Goal: Find specific page/section: Find specific page/section

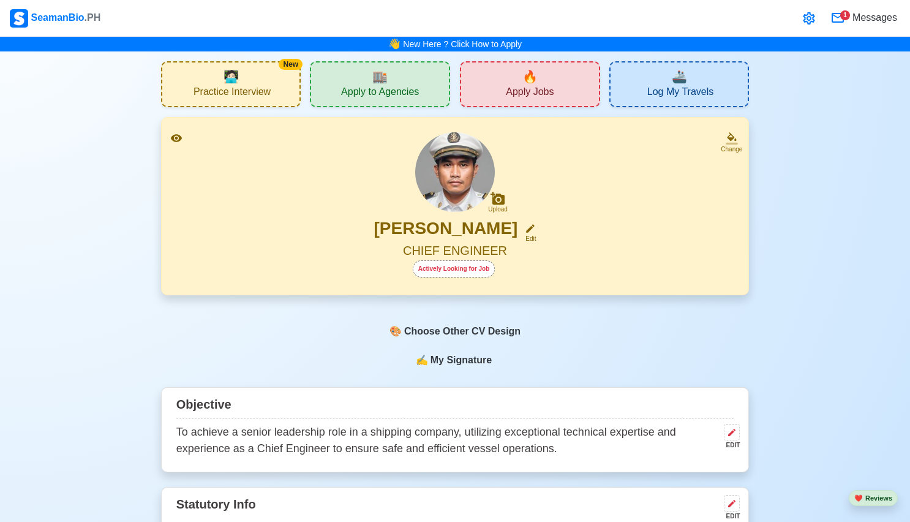
click at [812, 16] on icon at bounding box center [809, 18] width 15 height 15
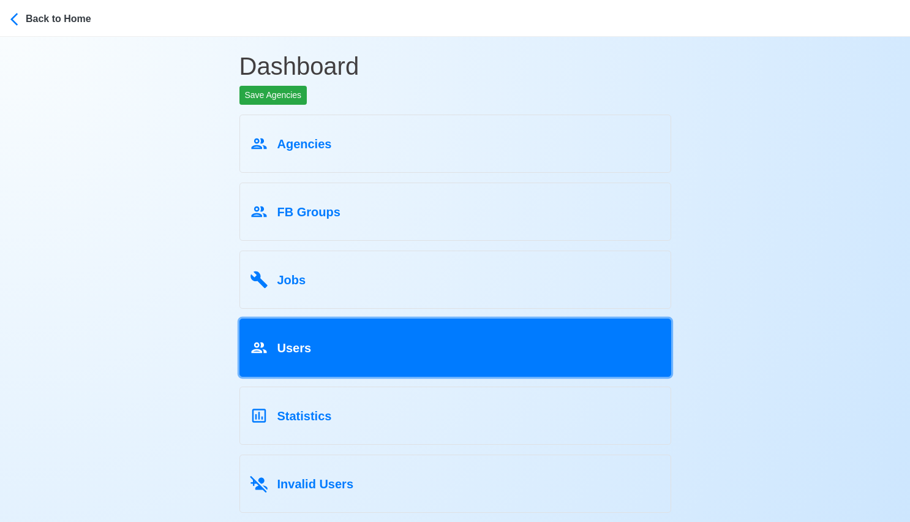
click at [322, 337] on div "Users" at bounding box center [455, 345] width 411 height 23
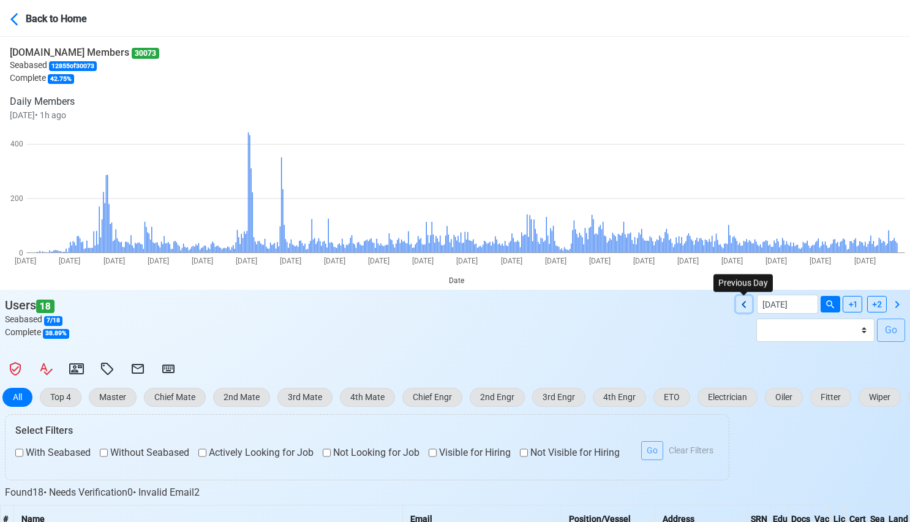
click at [747, 305] on icon at bounding box center [744, 304] width 15 height 15
click at [743, 303] on icon at bounding box center [744, 304] width 4 height 7
type input "[DATE]"
click at [803, 305] on input "[DATE]" at bounding box center [787, 304] width 61 height 19
select select "****"
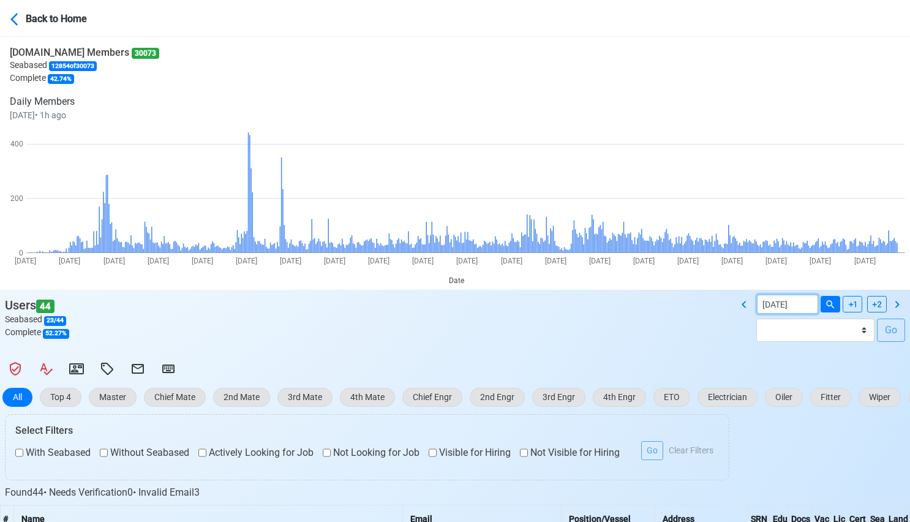
select select "******"
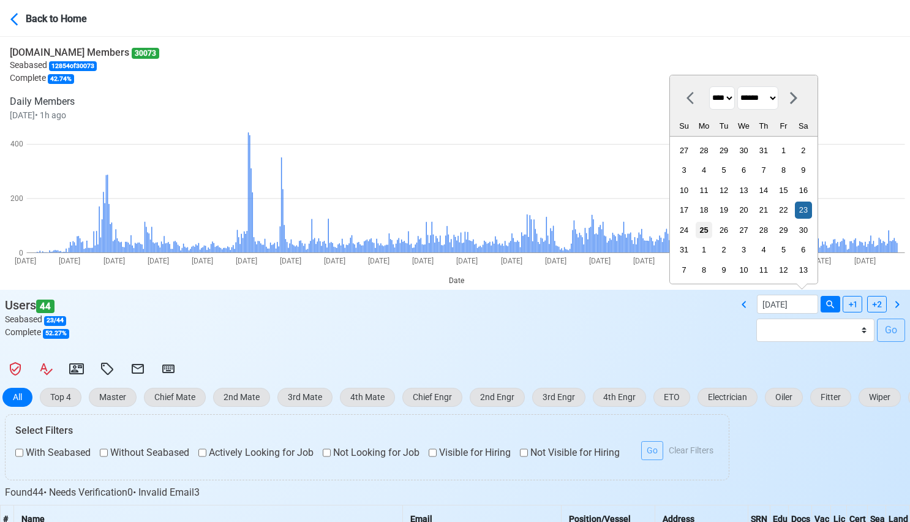
click at [696, 229] on div "25" at bounding box center [704, 230] width 17 height 17
type input "[DATE]"
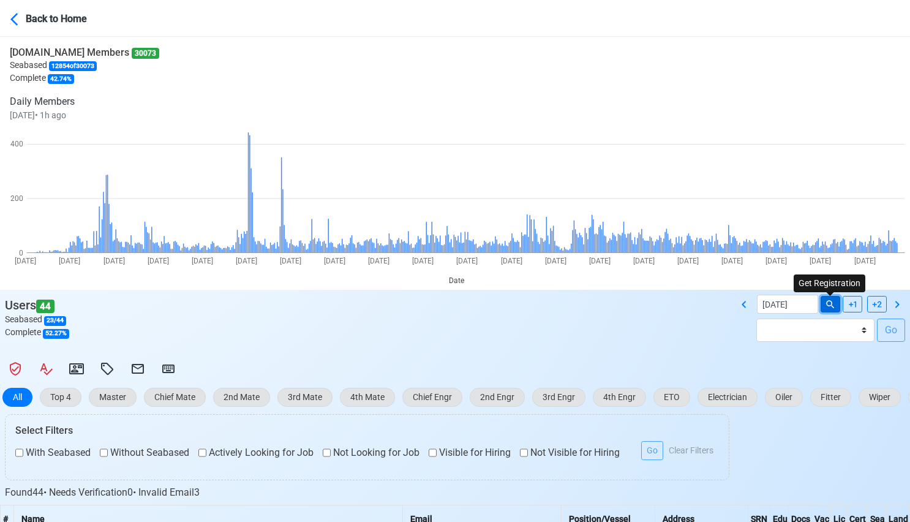
click at [830, 298] on button at bounding box center [831, 304] width 20 height 17
select select "****"
select select "******"
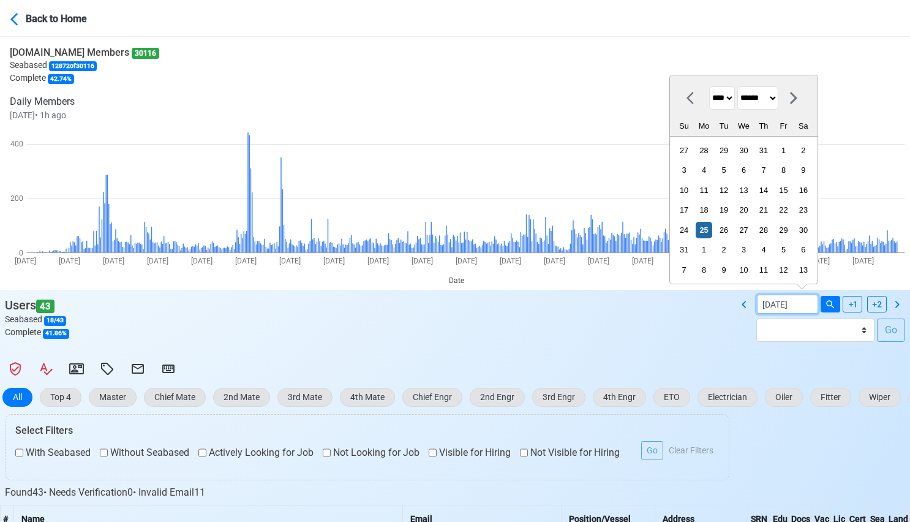
click at [804, 305] on input "[DATE]" at bounding box center [787, 304] width 61 height 19
click at [776, 152] on div "1" at bounding box center [784, 150] width 17 height 17
type input "[DATE]"
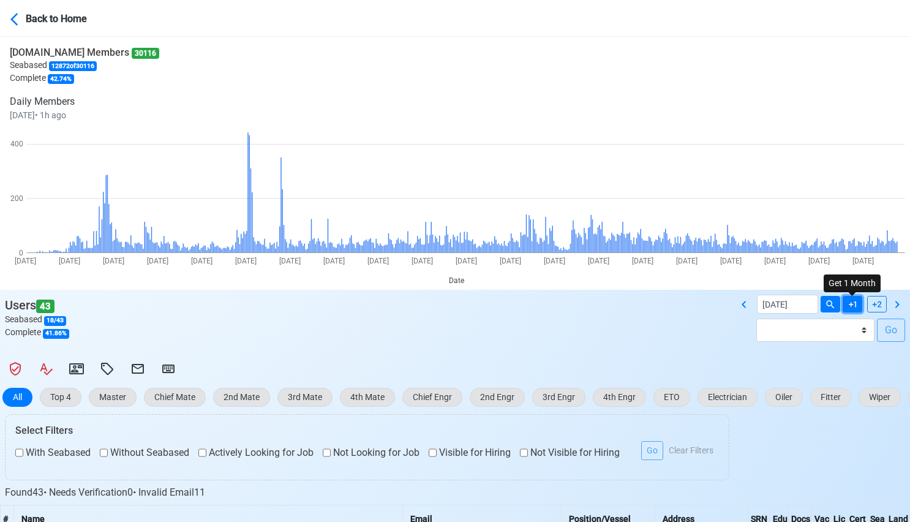
click at [844, 297] on button at bounding box center [853, 304] width 20 height 17
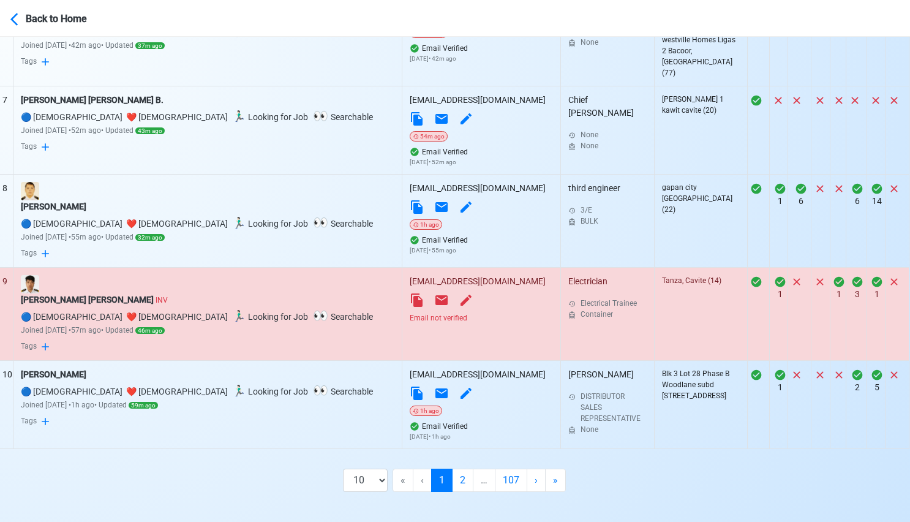
scroll to position [0, 1]
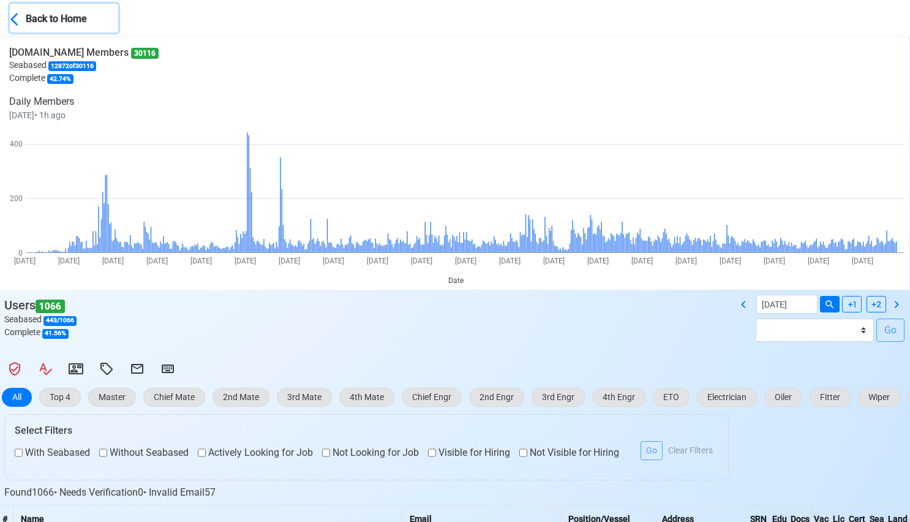
click at [30, 18] on div "Back to Home" at bounding box center [72, 17] width 92 height 17
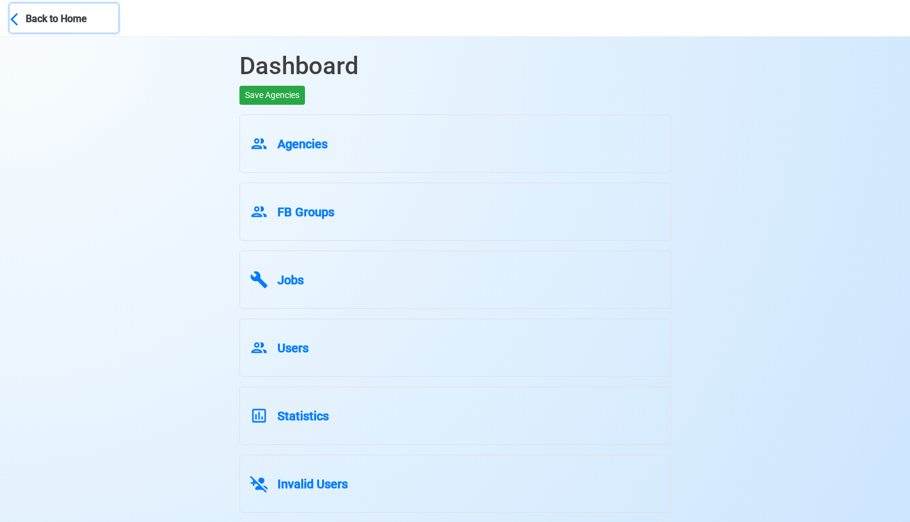
click at [75, 18] on div "Back to Home" at bounding box center [72, 17] width 92 height 17
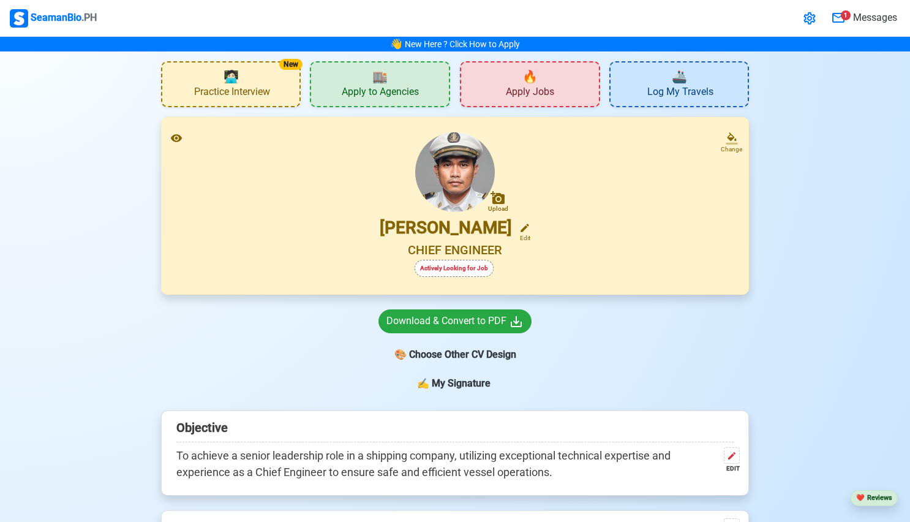
click at [347, 80] on div "🏬 Apply to Agencies" at bounding box center [380, 84] width 140 height 46
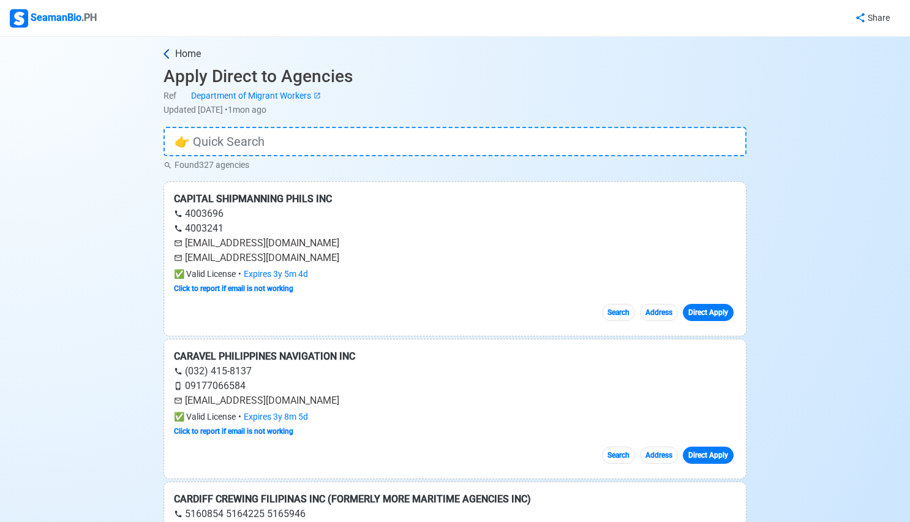
click at [187, 54] on span "Home" at bounding box center [188, 54] width 26 height 15
